Goal: Connect with others: Connect with others

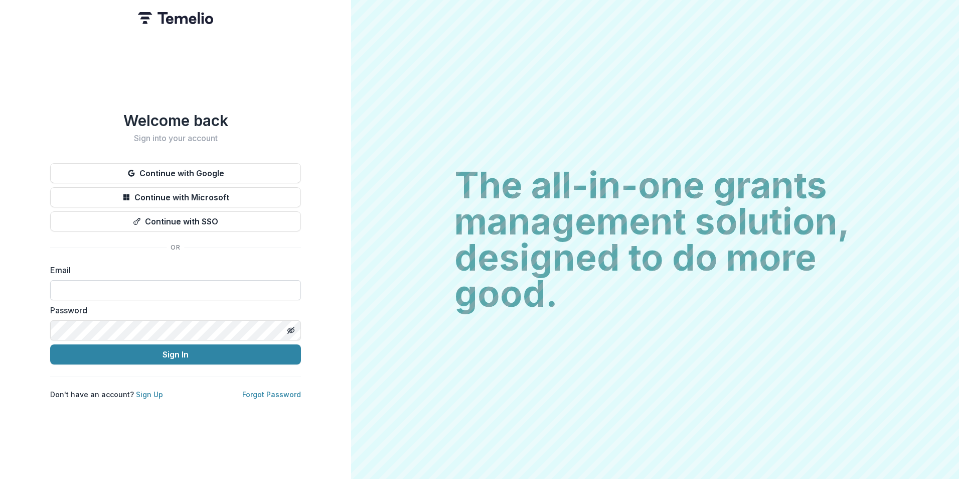
click at [117, 285] on input at bounding box center [175, 290] width 251 height 20
type input "**********"
click at [50, 344] on button "Sign In" at bounding box center [175, 354] width 251 height 20
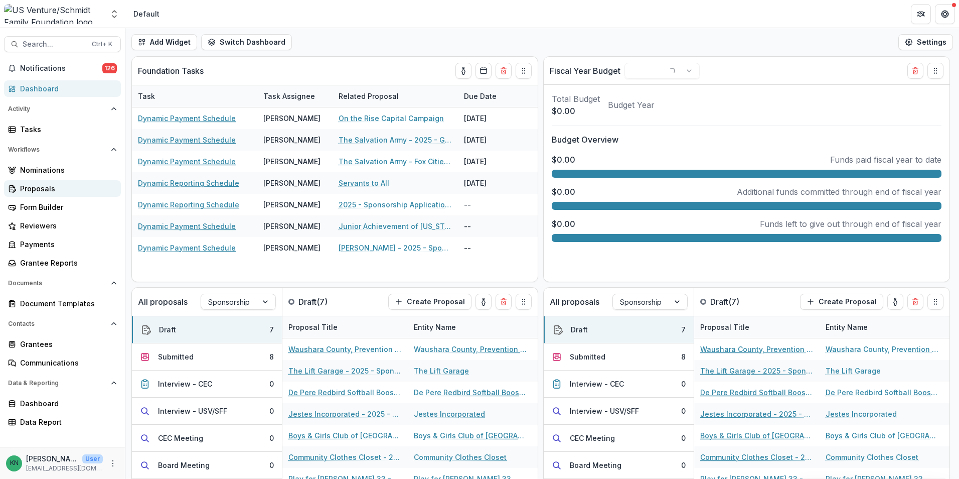
click at [36, 188] on div "Proposals" at bounding box center [66, 188] width 93 height 11
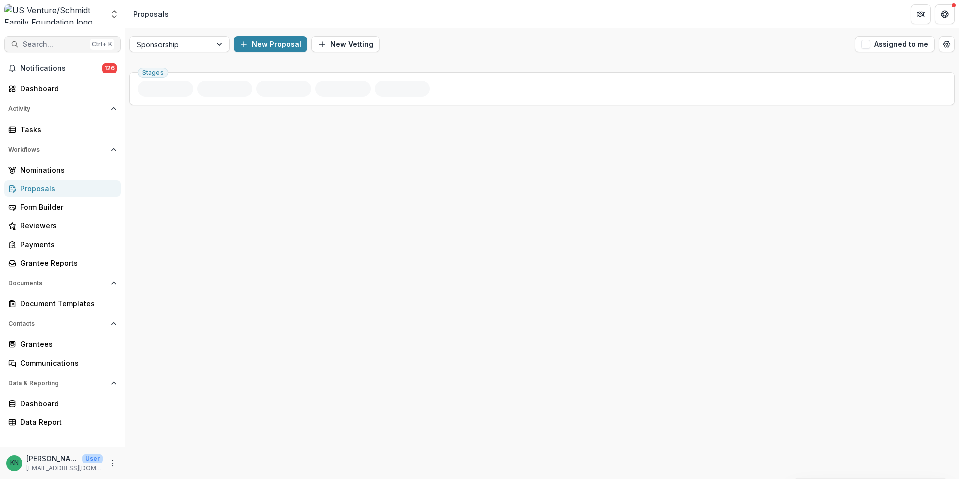
click at [44, 43] on span "Search..." at bounding box center [54, 44] width 63 height 9
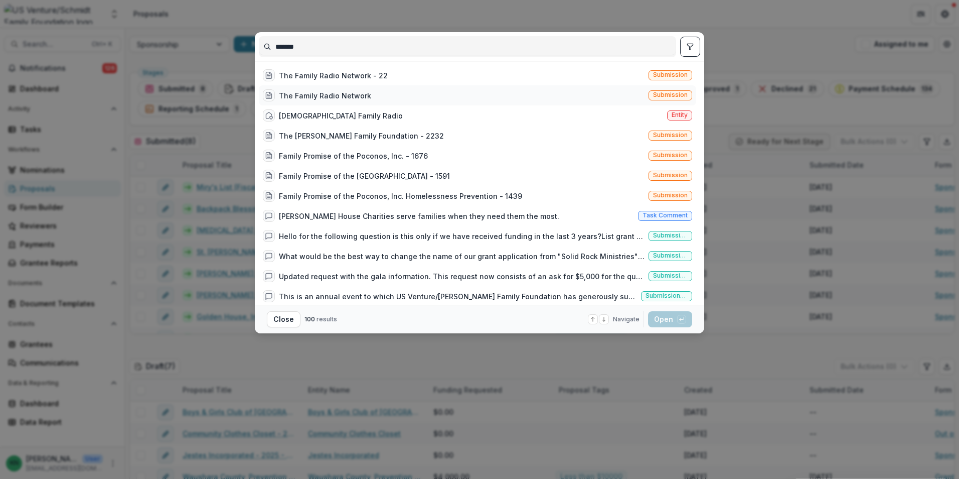
type input "*******"
click at [317, 92] on div "The Family Radio Network" at bounding box center [325, 95] width 92 height 11
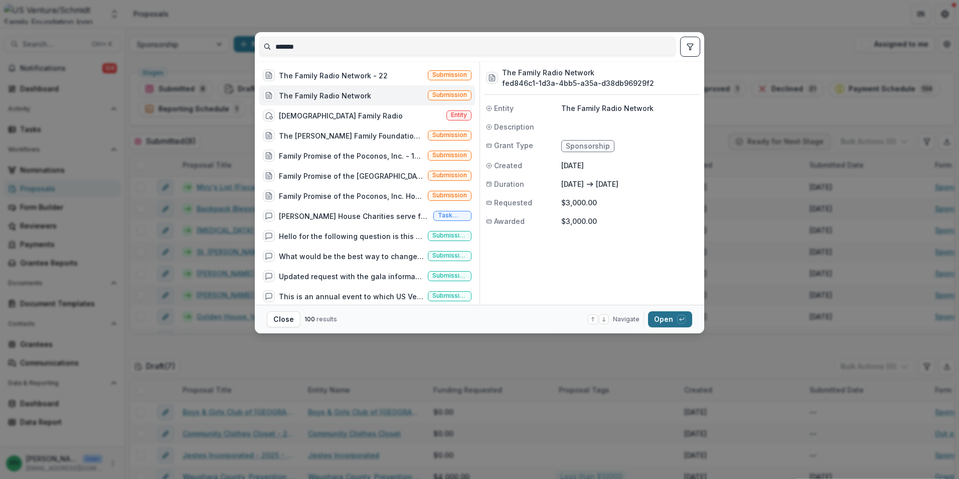
click at [662, 322] on button "Open with enter key" at bounding box center [670, 319] width 44 height 16
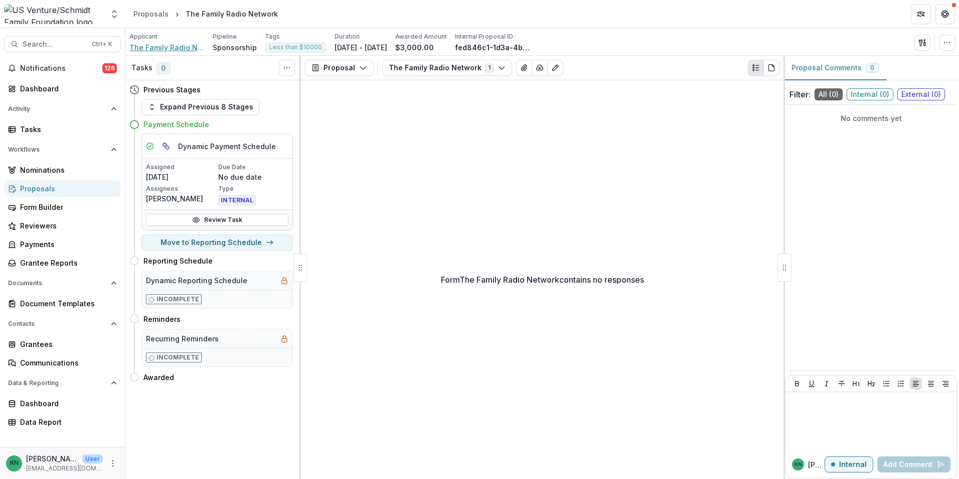
click at [175, 47] on span "The Family Radio Network" at bounding box center [166, 47] width 75 height 11
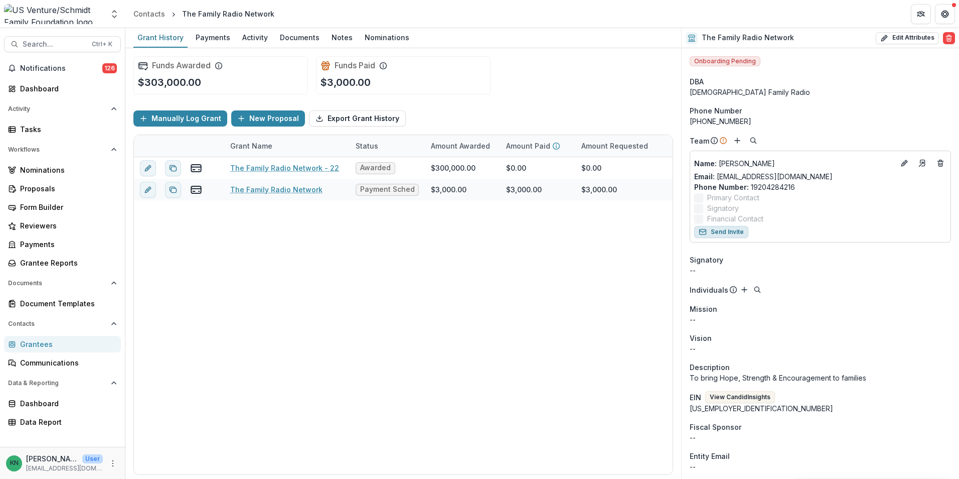
click at [729, 234] on button "Send Invite" at bounding box center [721, 232] width 54 height 12
drag, startPoint x: 180, startPoint y: 471, endPoint x: 125, endPoint y: 470, distance: 55.2
click at [135, 470] on div at bounding box center [306, 471] width 343 height 3
